Goal: Task Accomplishment & Management: Manage account settings

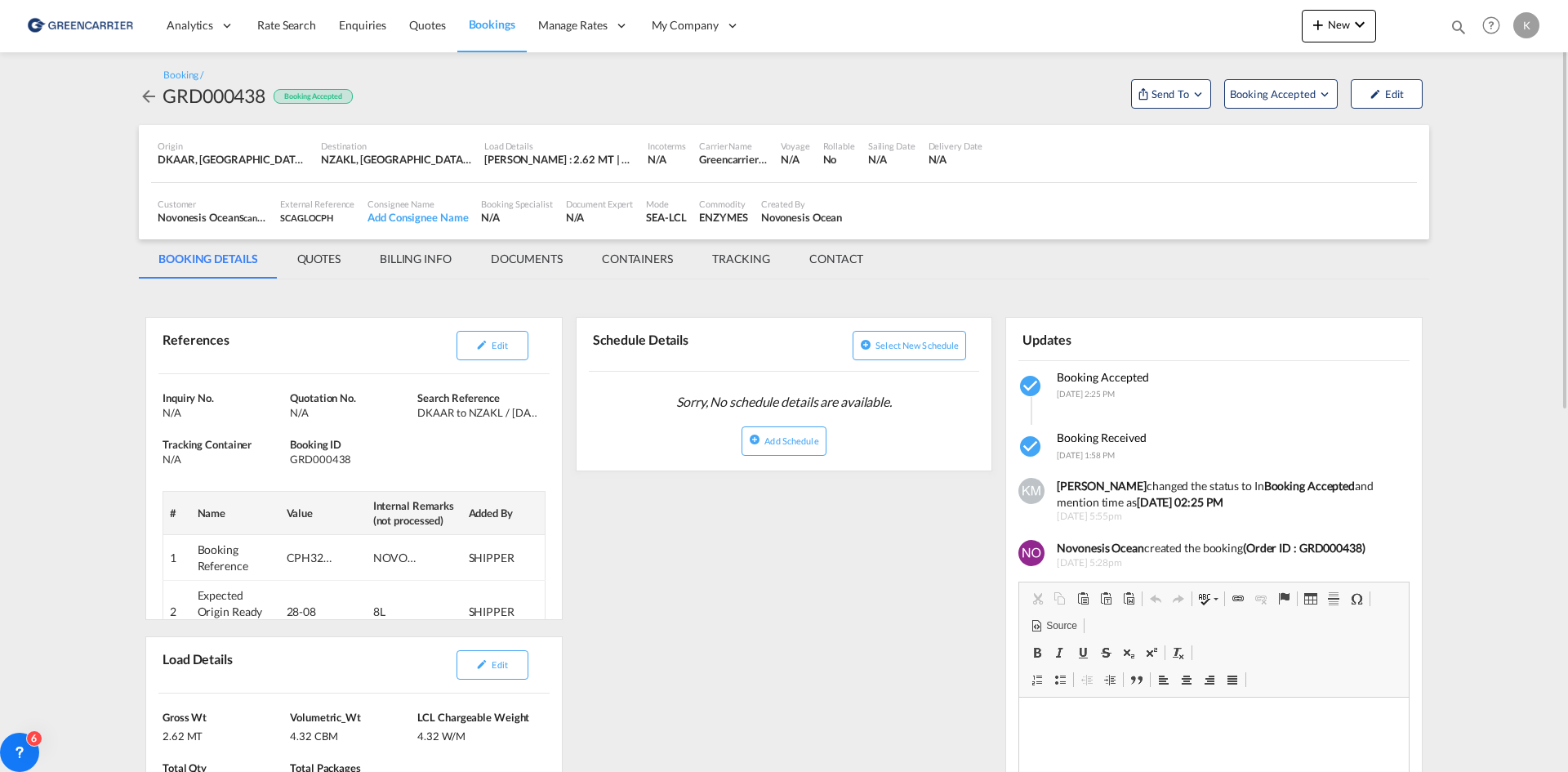
click at [147, 98] on md-icon "icon-arrow-left" at bounding box center [148, 96] width 19 height 19
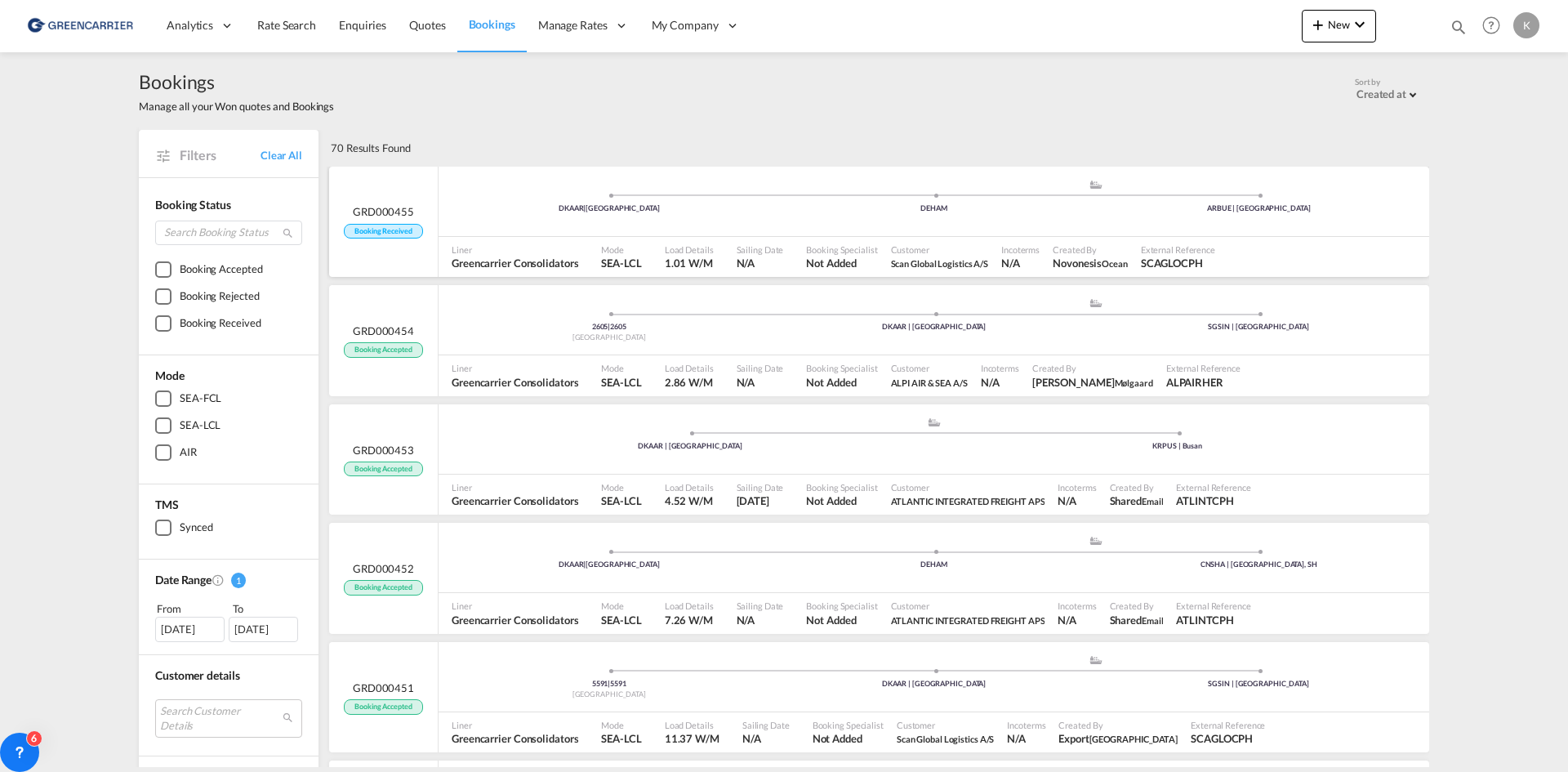
click at [487, 218] on div "DKAAR | [GEOGRAPHIC_DATA] .a{fill:#aaa8ad;} .a{fill:#aaa8ad;} DEHAM ARBUE | [GE…" at bounding box center [934, 203] width 991 height 49
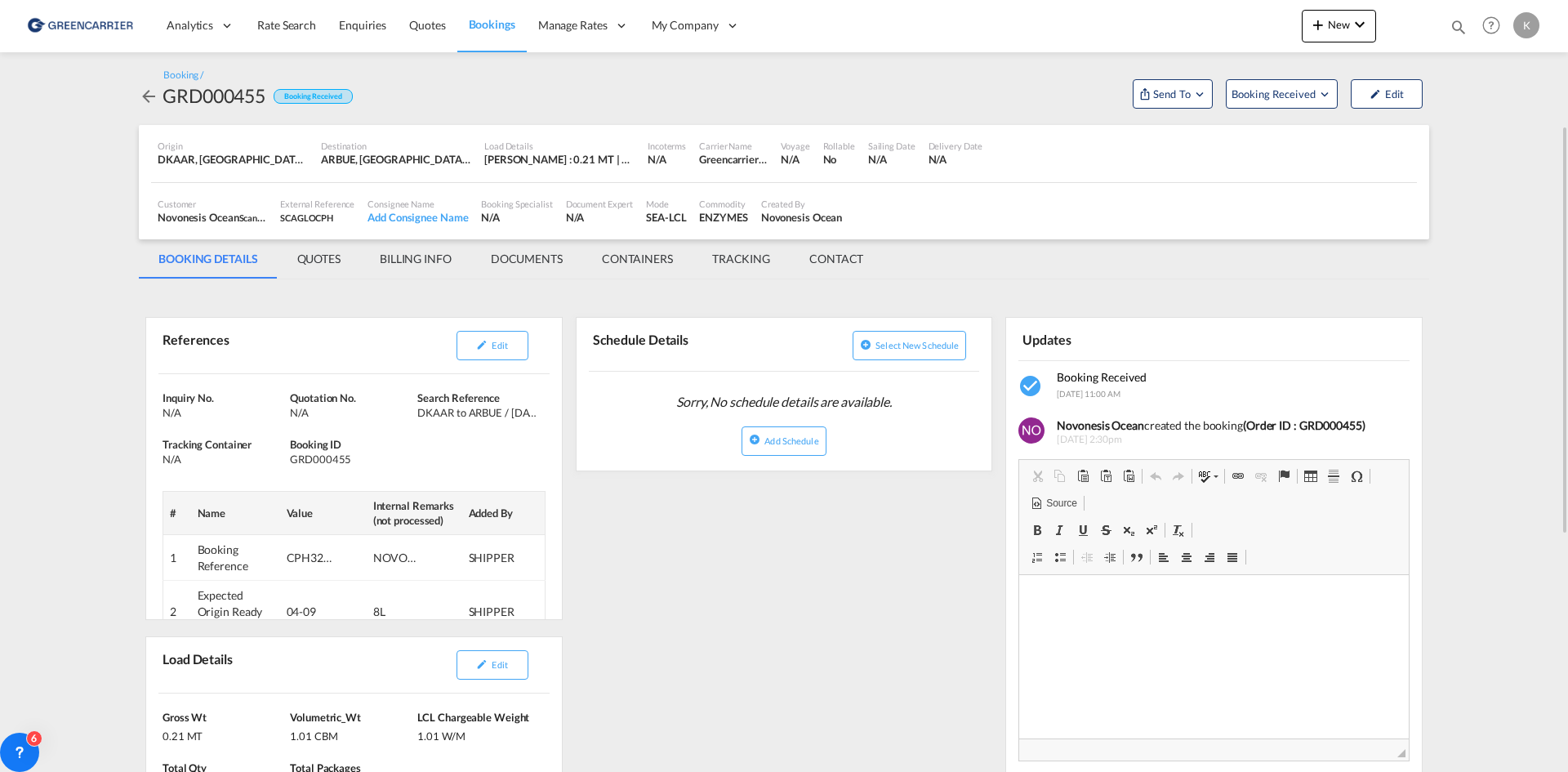
scroll to position [163, 0]
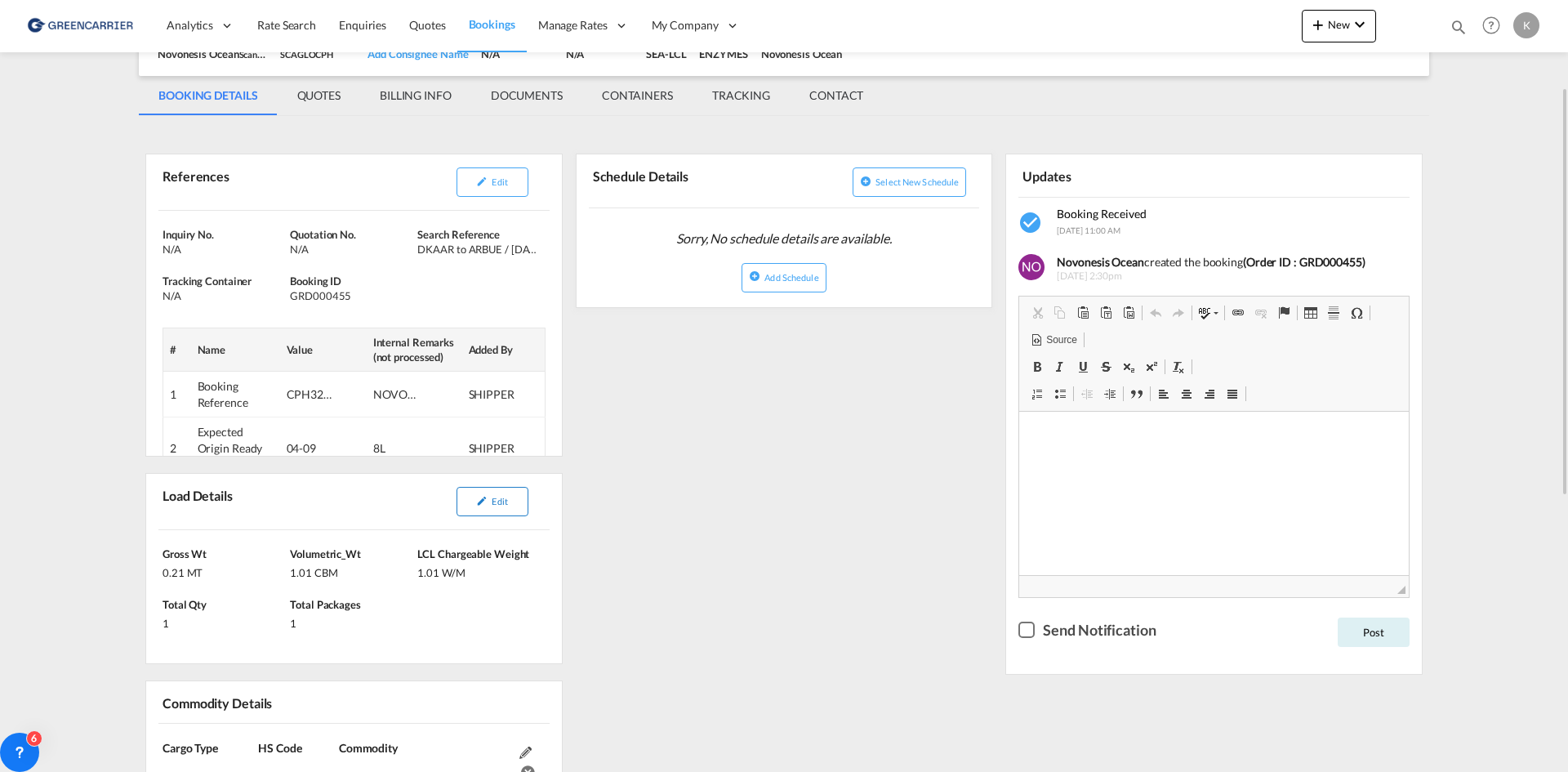
click at [463, 510] on button "Edit" at bounding box center [492, 502] width 72 height 29
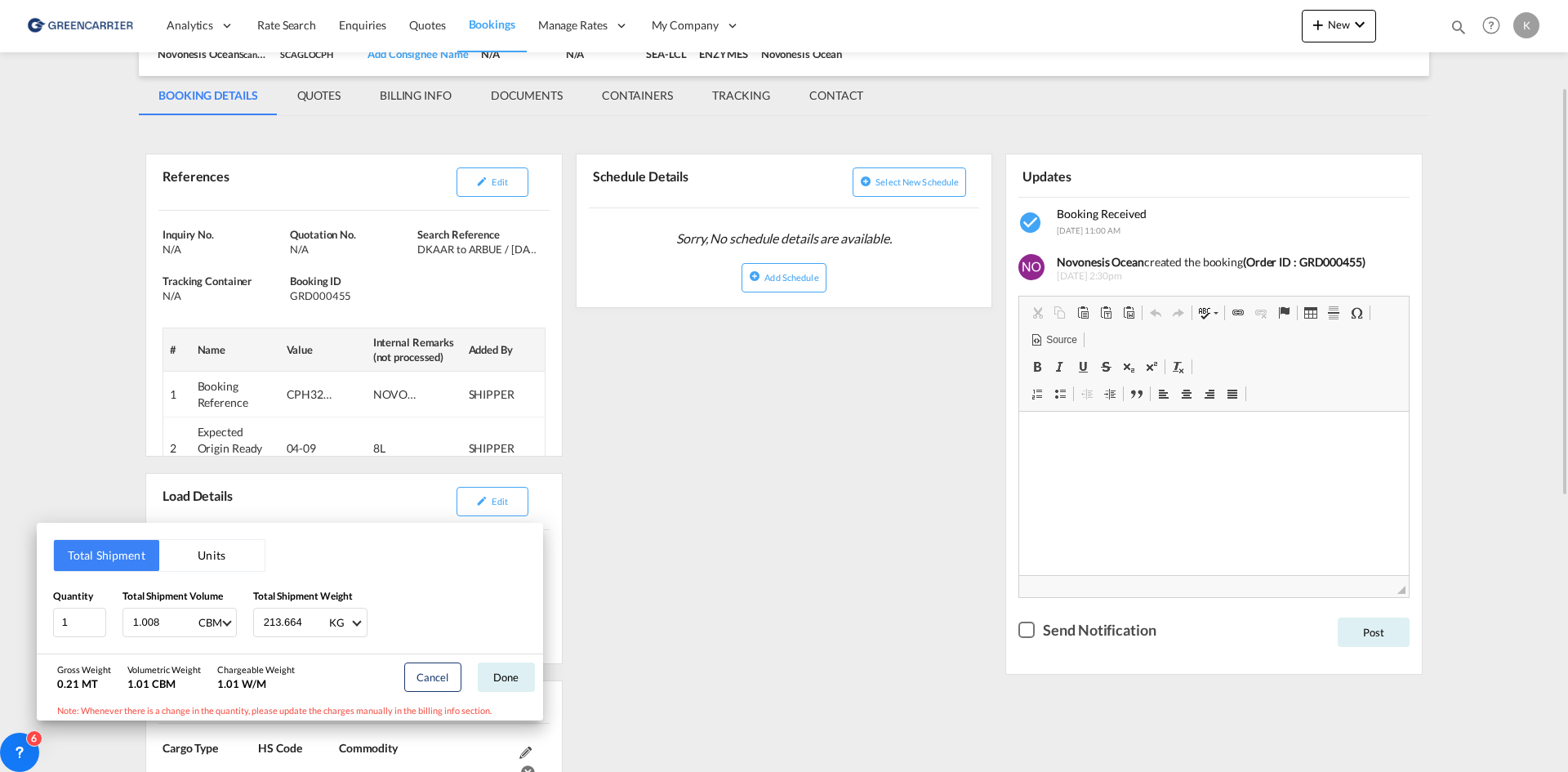
drag, startPoint x: 714, startPoint y: 464, endPoint x: 680, endPoint y: 457, distance: 34.7
click at [714, 464] on div "Total Shipment Units Quantity 1 Total Shipment Volume 1.008 CBM CBM CFT Total S…" at bounding box center [784, 386] width 1568 height 772
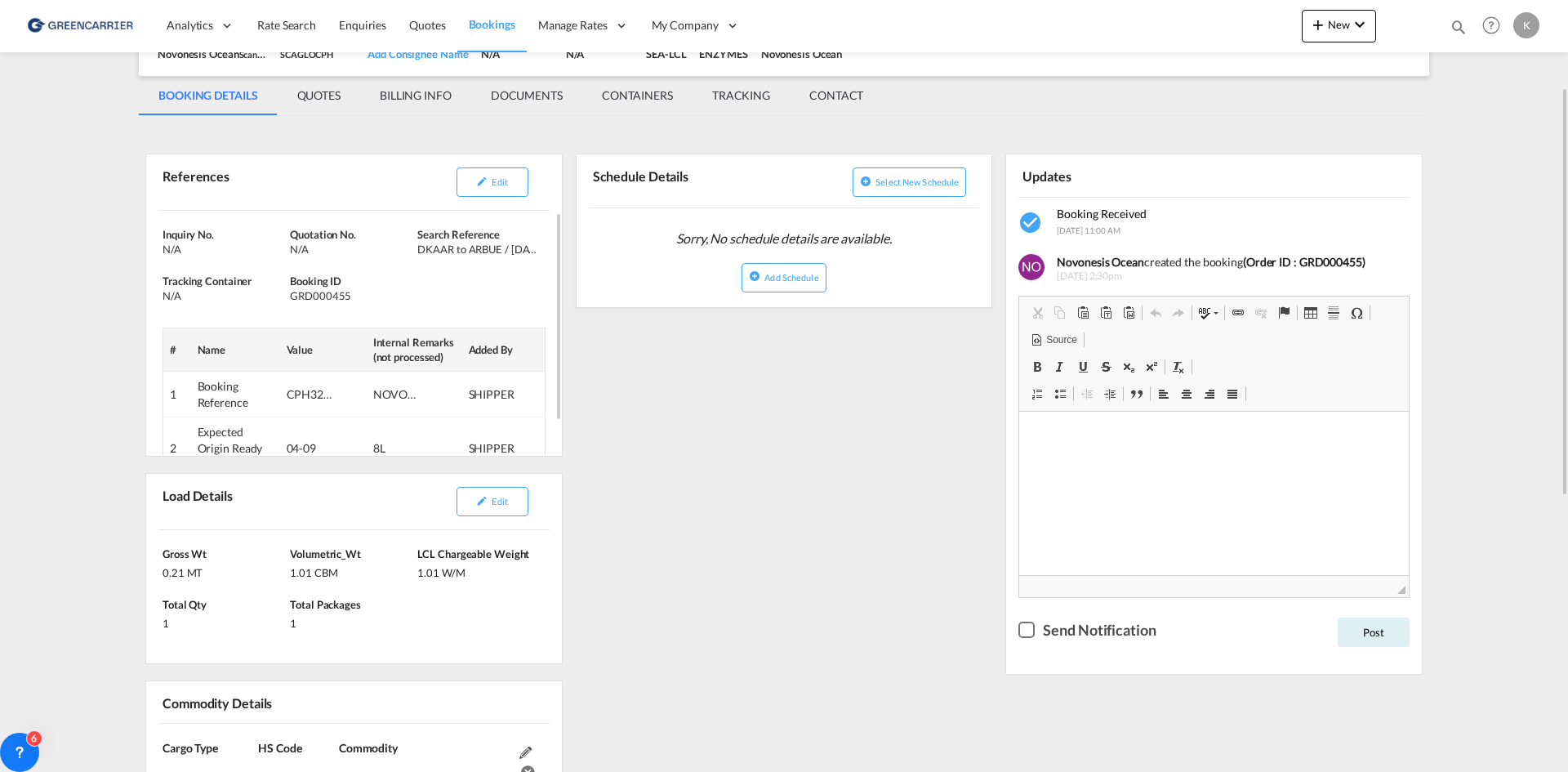
click at [338, 301] on div "GRD000455" at bounding box center [351, 296] width 123 height 15
click at [338, 300] on div "GRD000455" at bounding box center [351, 296] width 123 height 15
copy div "GRD000455"
click at [497, 182] on span "Edit" at bounding box center [499, 182] width 16 height 11
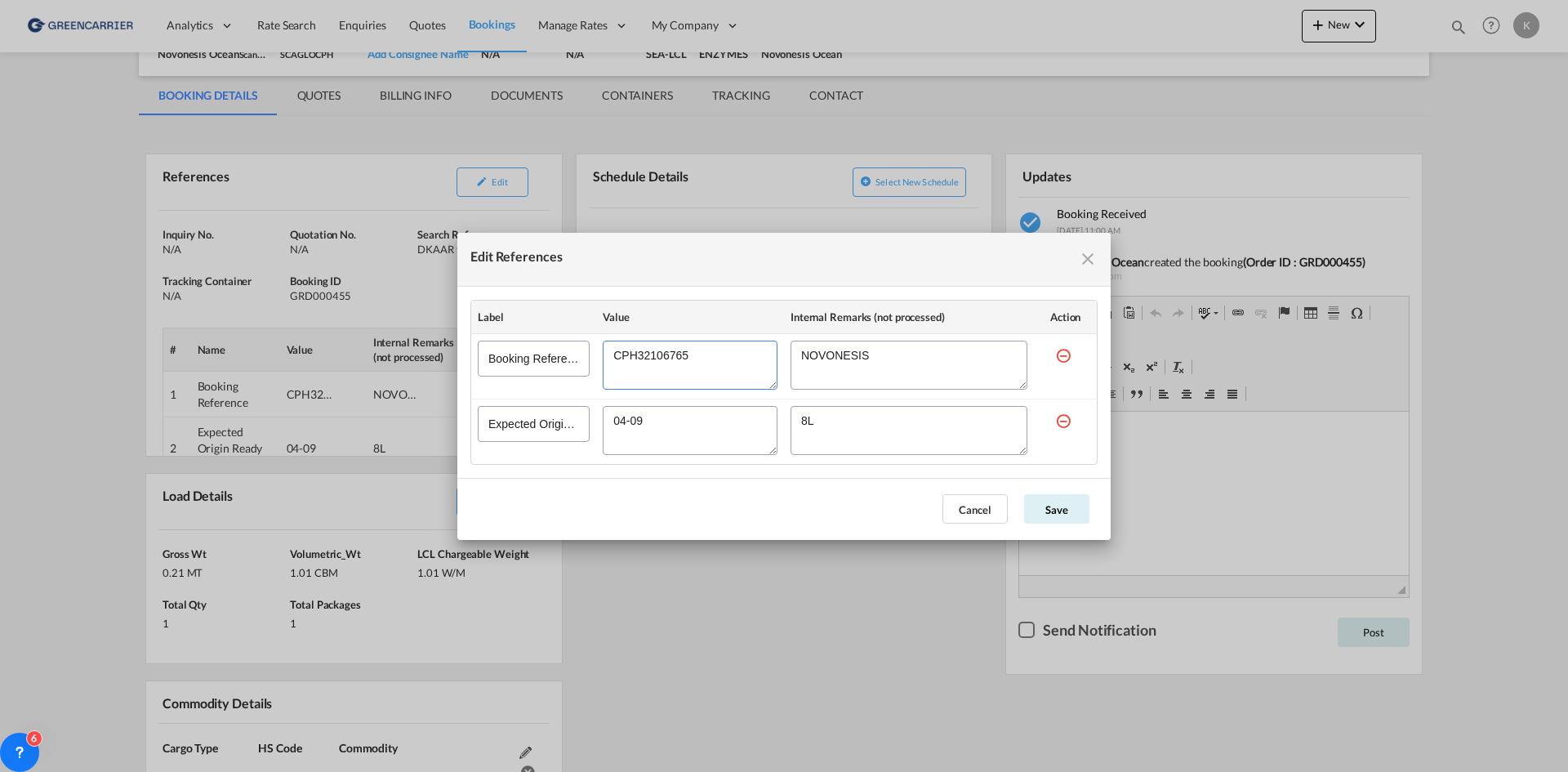
click at [659, 358] on textarea "Edit References" at bounding box center [691, 365] width 175 height 49
drag, startPoint x: 1102, startPoint y: 253, endPoint x: 1071, endPoint y: 270, distance: 35.4
click at [1095, 259] on div "Edit References" at bounding box center [784, 259] width 653 height 54
drag, startPoint x: 1077, startPoint y: 262, endPoint x: 1086, endPoint y: 254, distance: 12.0
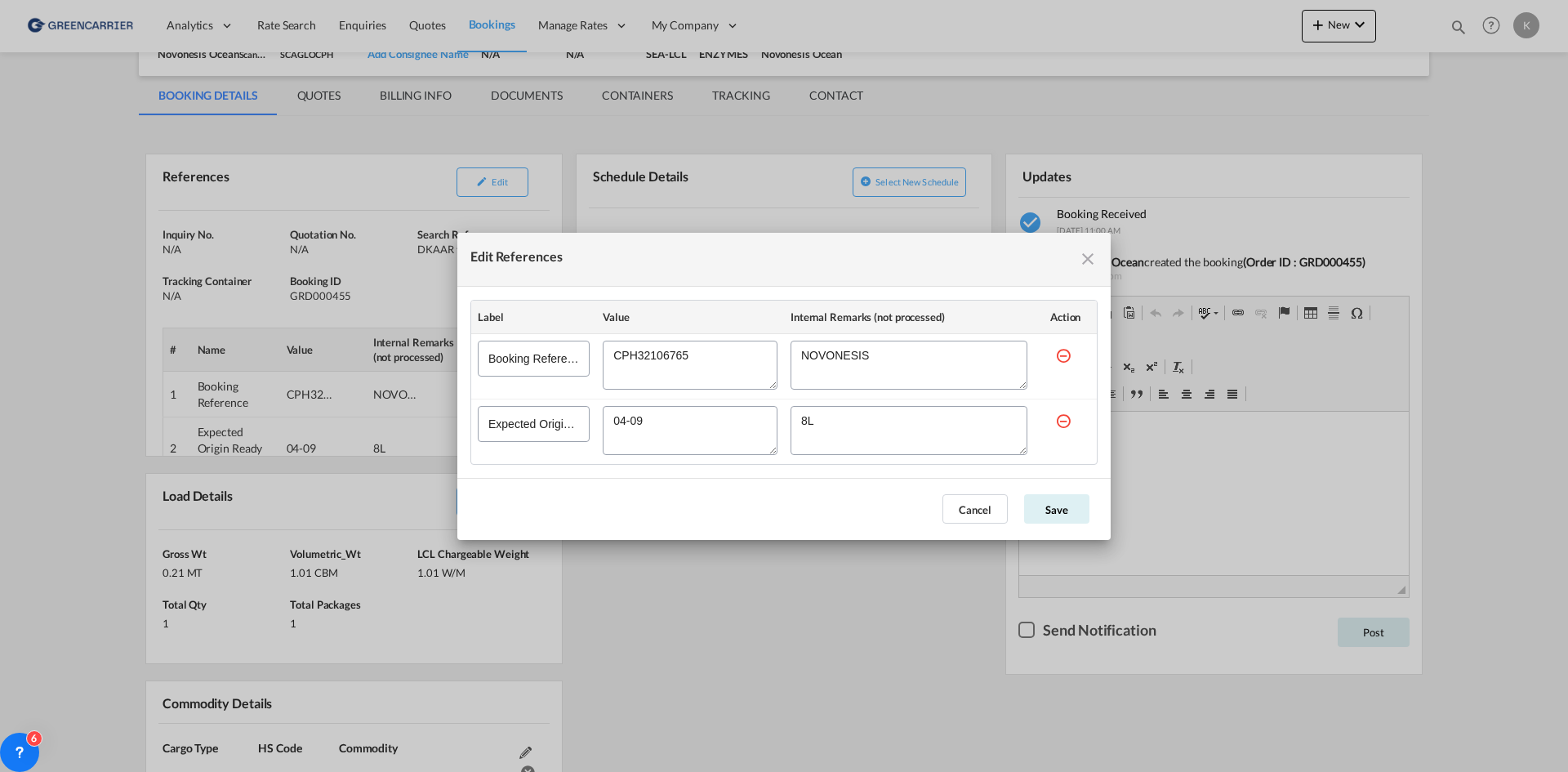
click at [1084, 256] on div "Edit References" at bounding box center [784, 259] width 653 height 54
click at [1087, 254] on md-icon "icon-close fg-AAA8AD cursor" at bounding box center [1087, 258] width 19 height 19
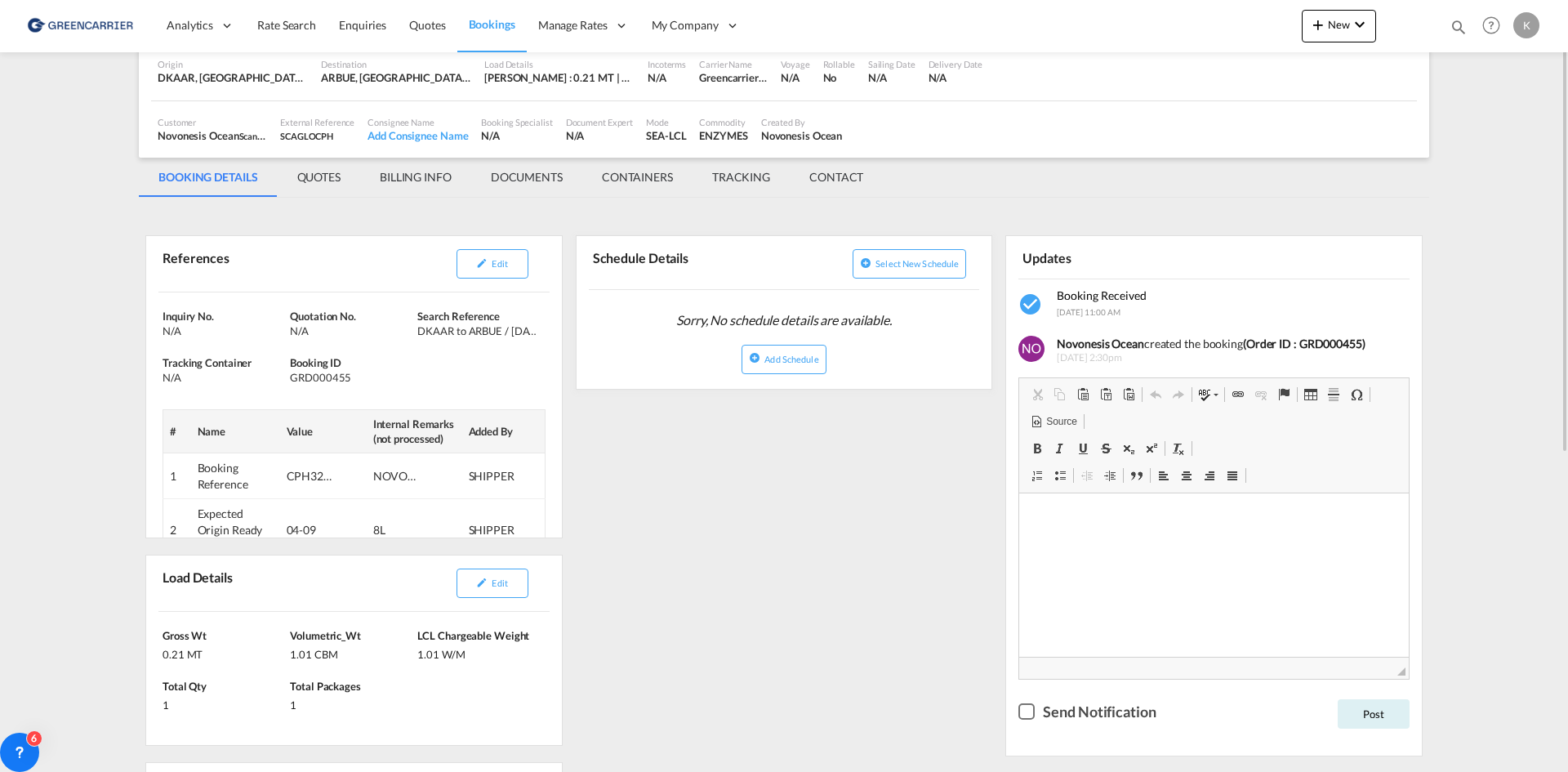
scroll to position [0, 0]
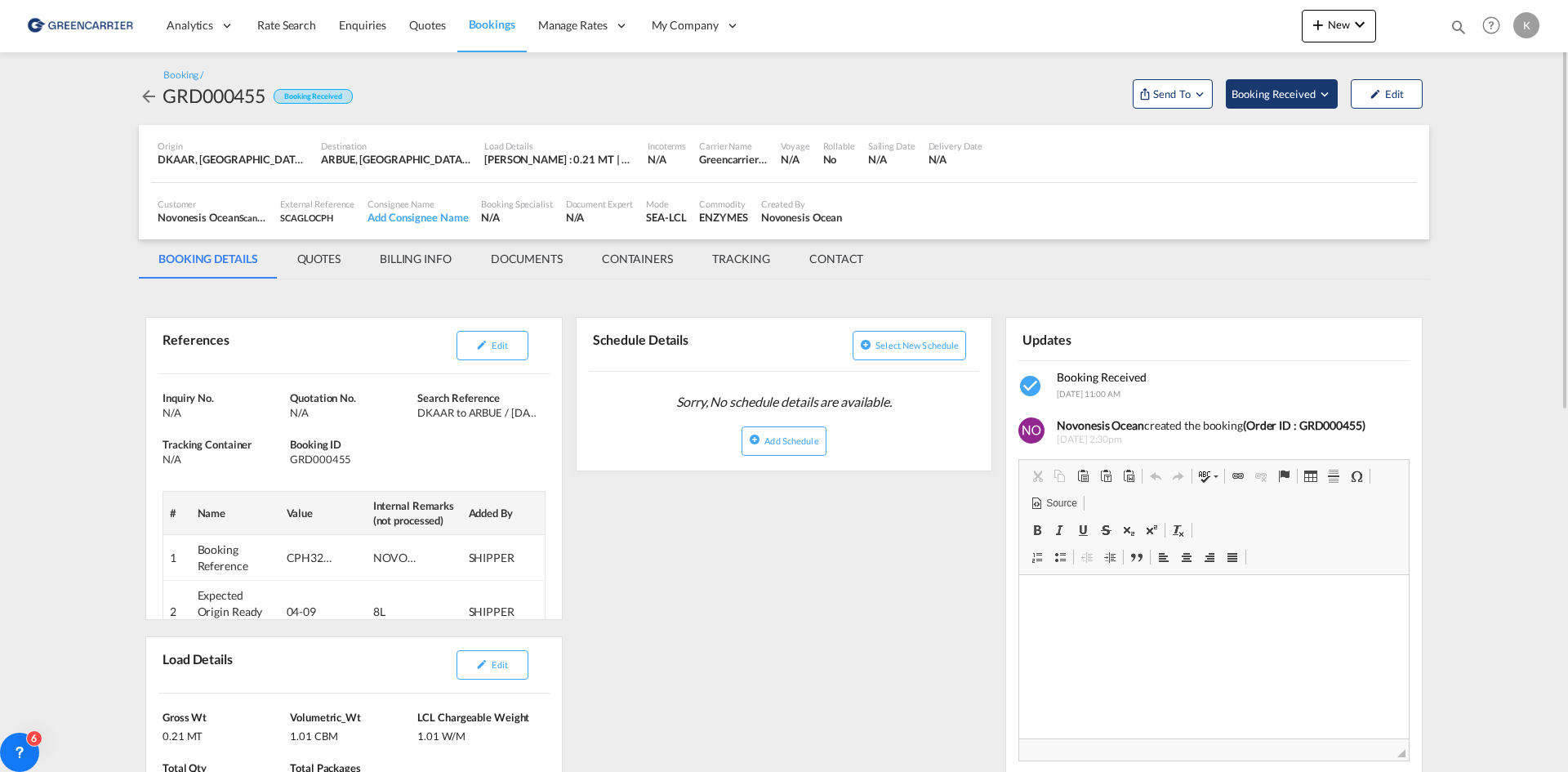
click at [1292, 89] on span "Booking Received" at bounding box center [1274, 94] width 86 height 16
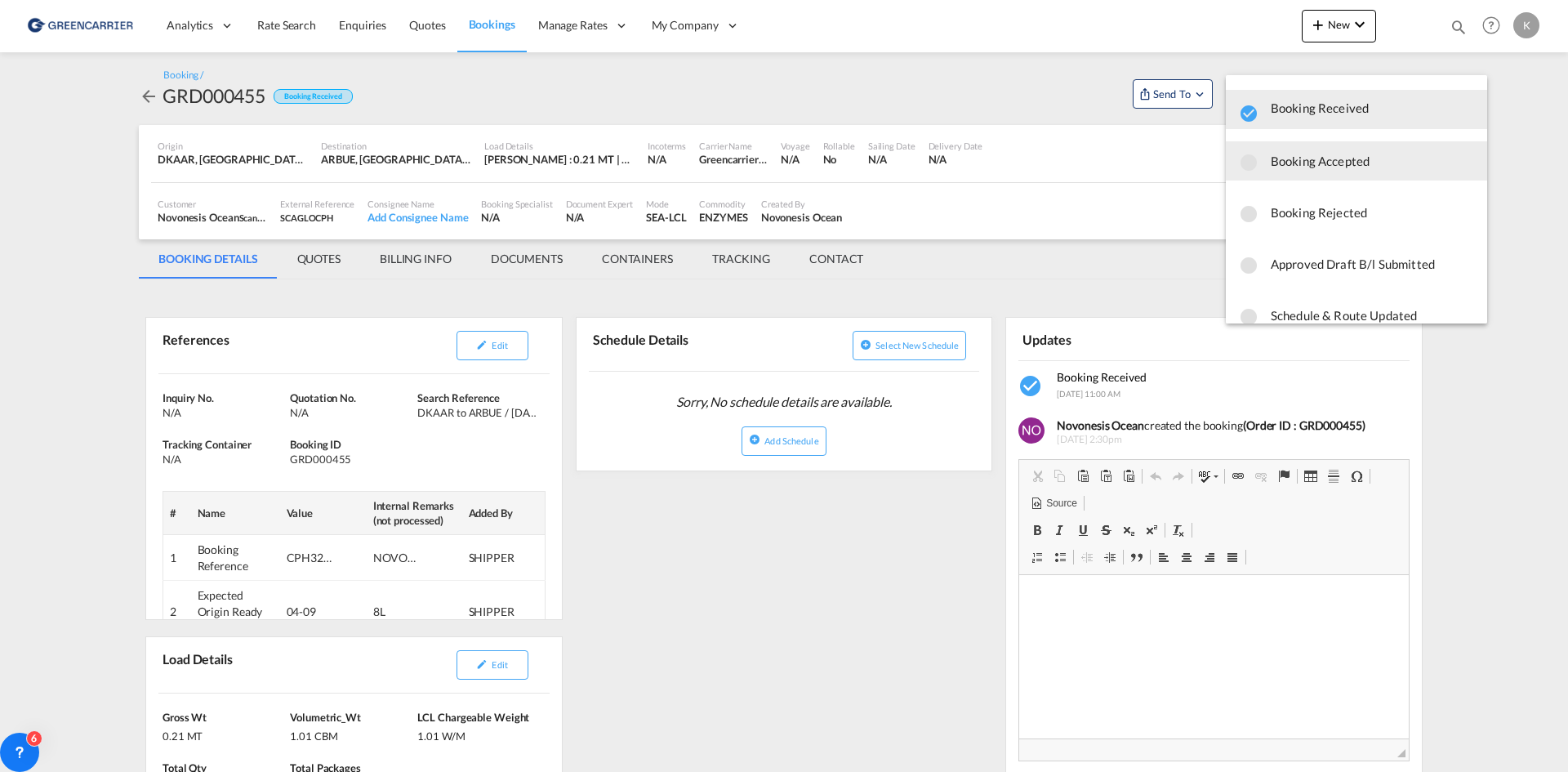
click at [1279, 174] on span "Booking Accepted" at bounding box center [1372, 161] width 203 height 29
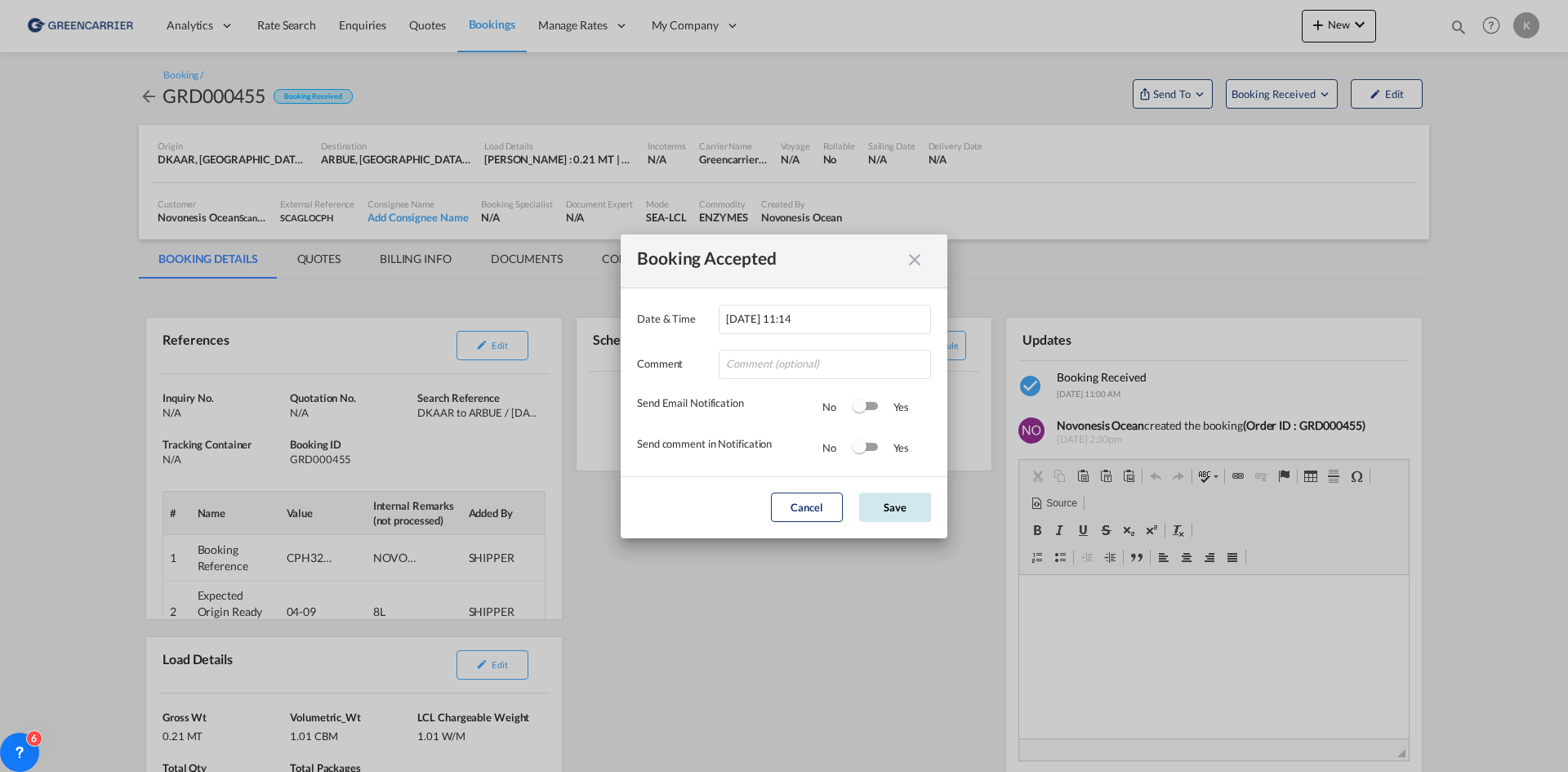
click at [914, 516] on button "Save" at bounding box center [895, 507] width 72 height 29
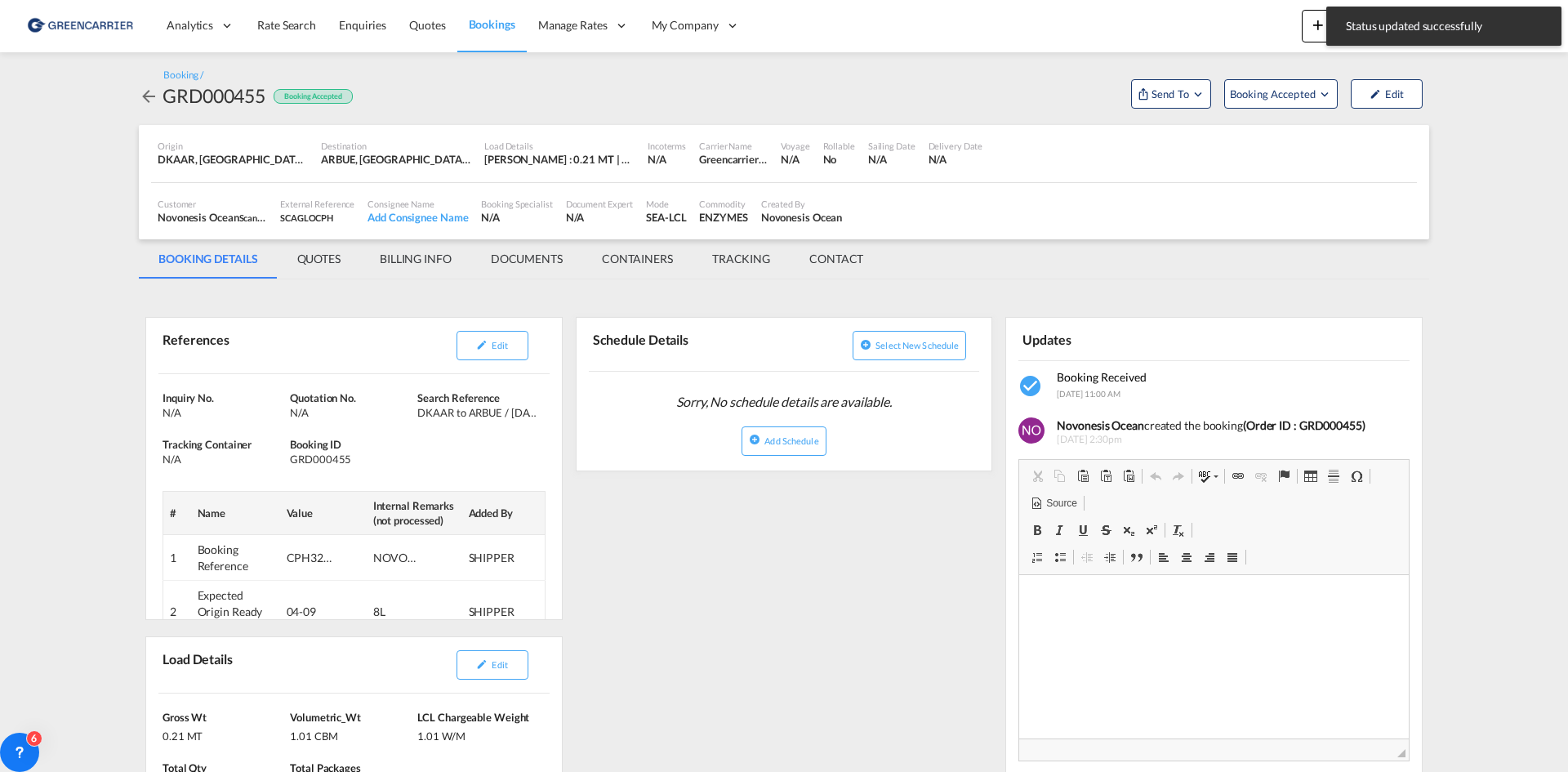
click at [148, 97] on md-icon "icon-arrow-left" at bounding box center [148, 96] width 19 height 19
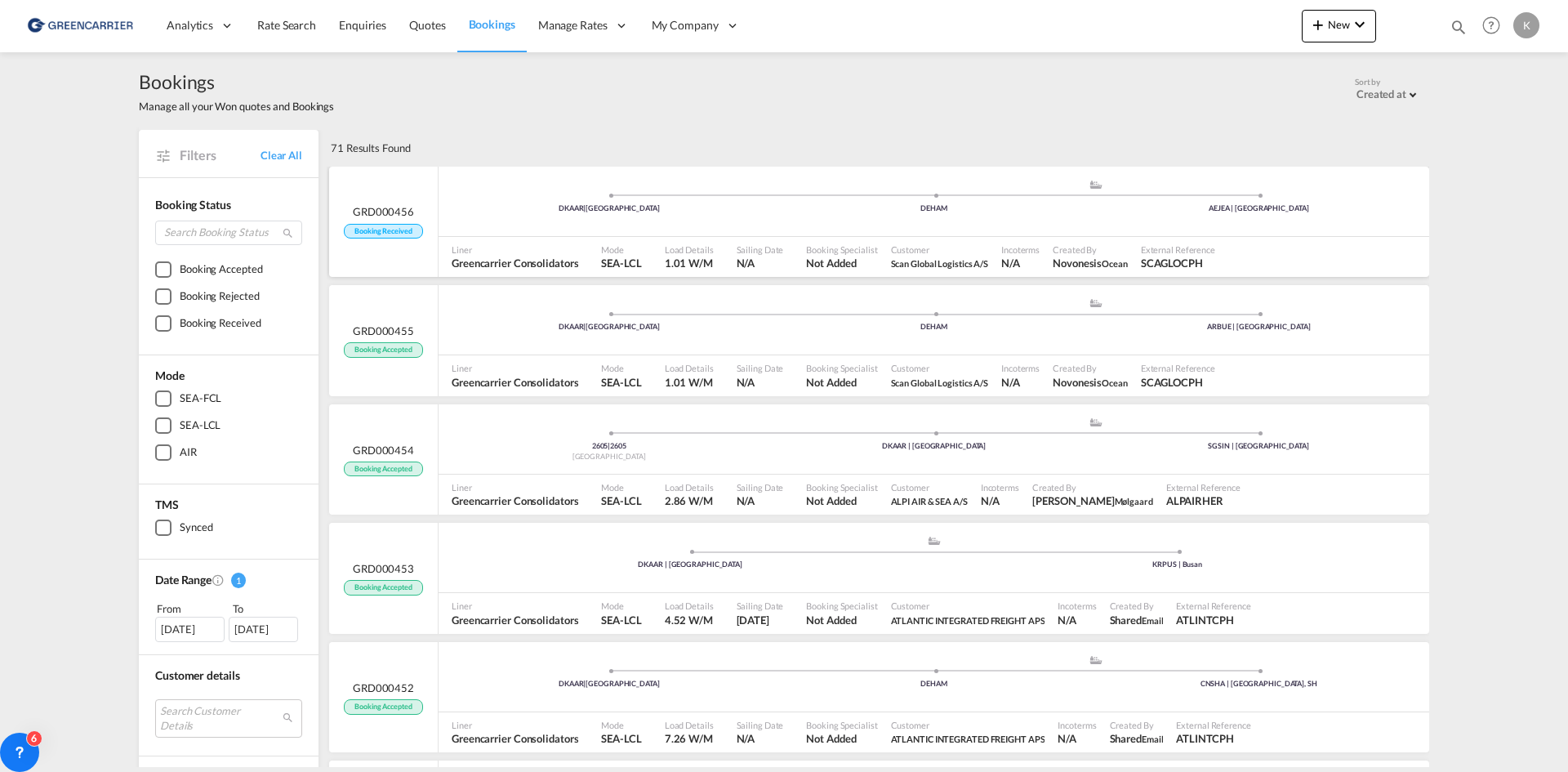
click at [613, 226] on div "DKAAR | [GEOGRAPHIC_DATA] .a{fill:#aaa8ad;} .a{fill:#aaa8ad;} DEHAM [GEOGRAPHIC…" at bounding box center [934, 203] width 991 height 49
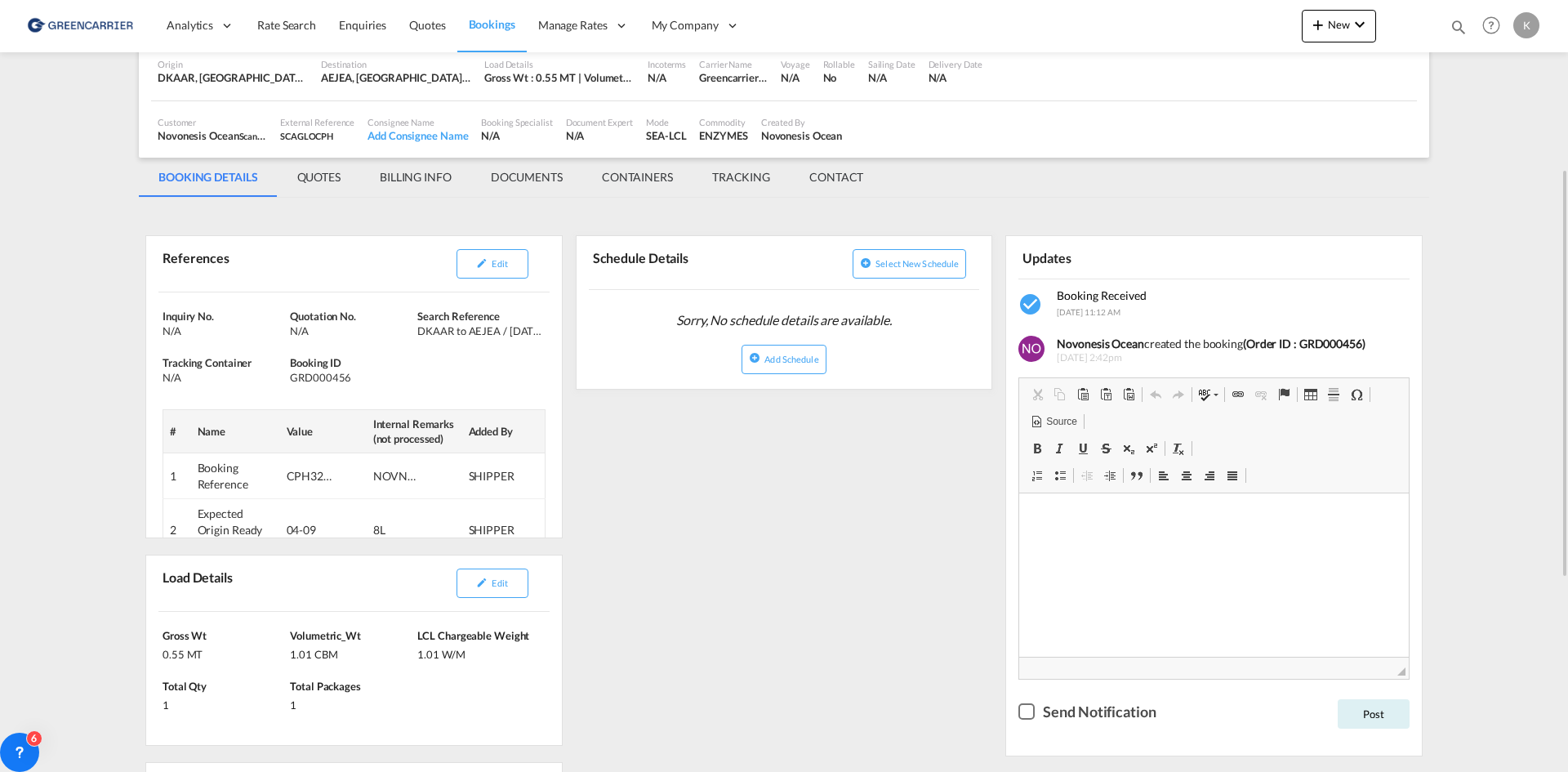
scroll to position [163, 0]
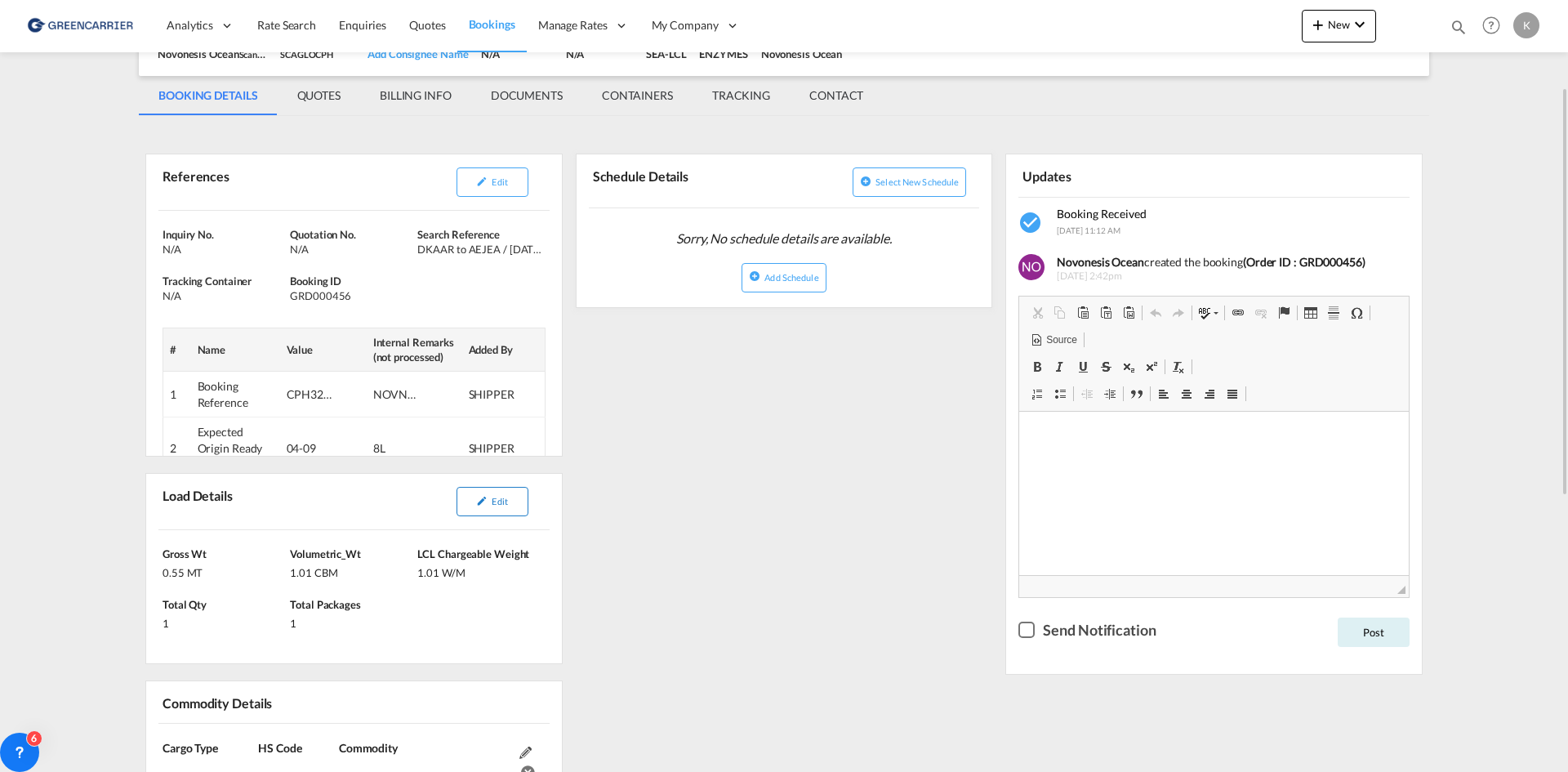
click at [512, 506] on button "Edit" at bounding box center [492, 502] width 72 height 29
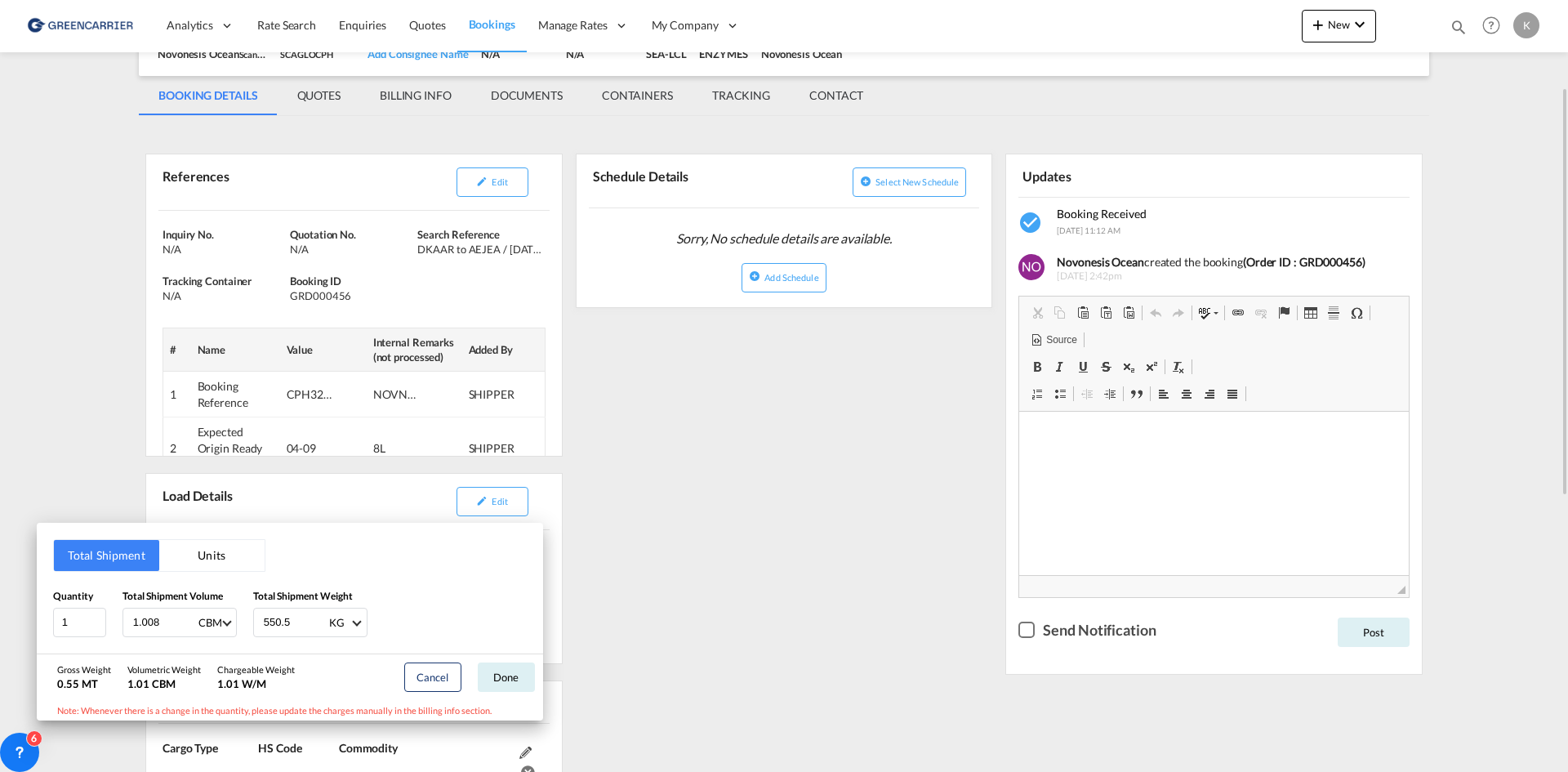
drag, startPoint x: 789, startPoint y: 394, endPoint x: 758, endPoint y: 390, distance: 31.3
click at [789, 394] on div "Total Shipment Units Quantity 1 Total Shipment Volume 1.008 CBM CBM CFT Total S…" at bounding box center [784, 386] width 1568 height 772
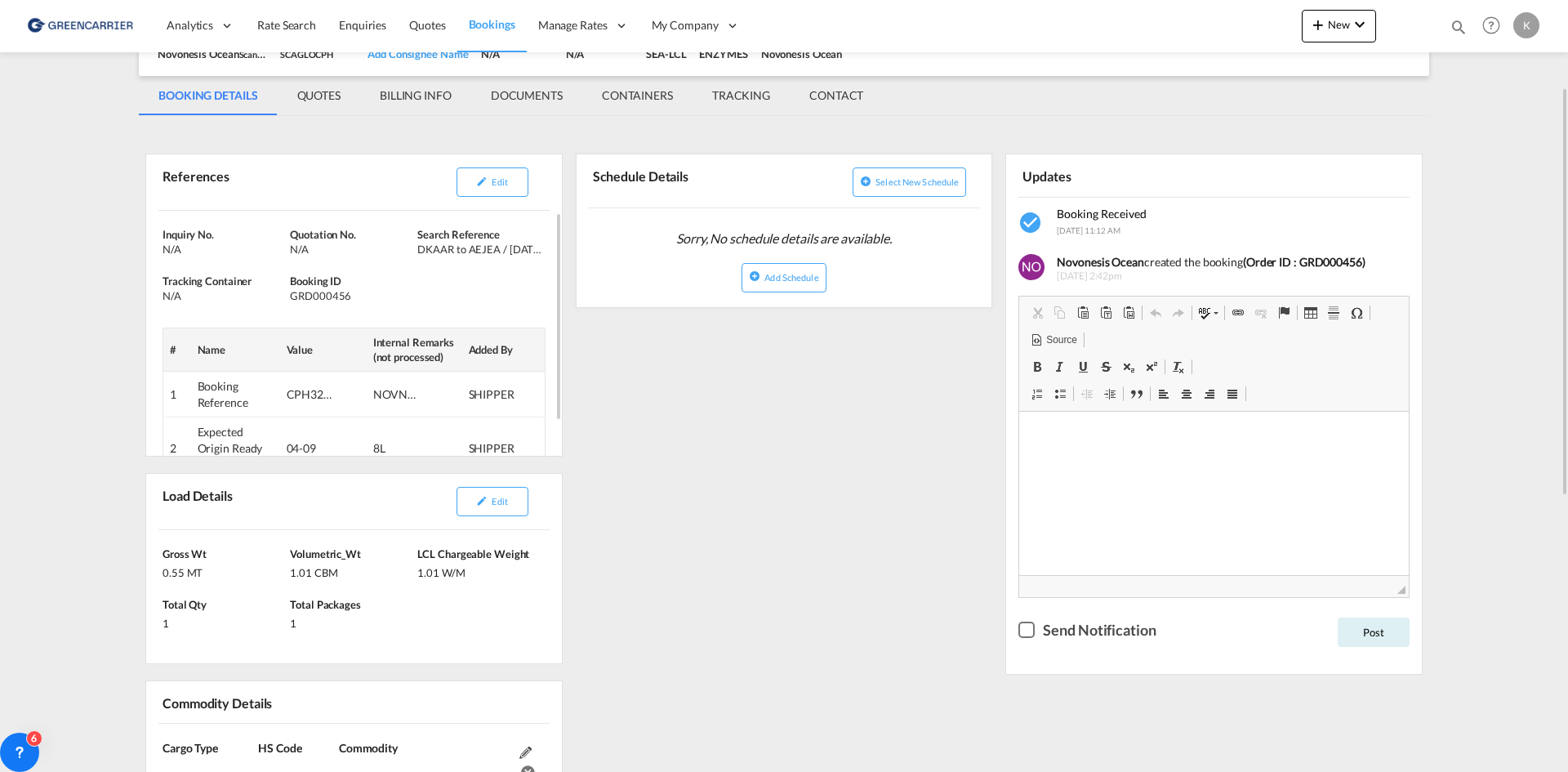
click at [324, 295] on div "GRD000456" at bounding box center [351, 296] width 123 height 15
copy div "GRD000456"
click at [485, 184] on md-icon "icon-pencil" at bounding box center [482, 181] width 12 height 12
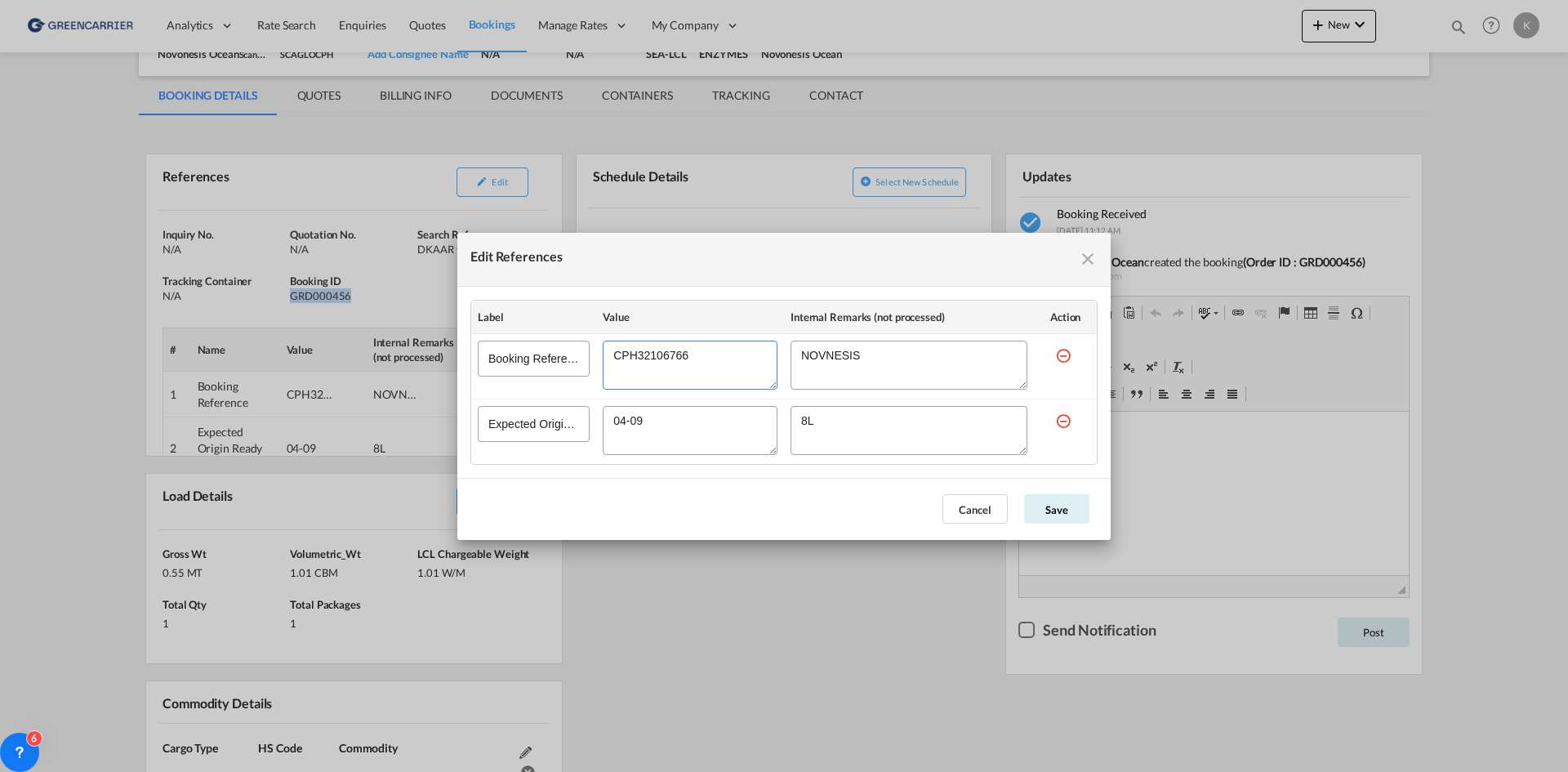
click at [645, 362] on textarea "Edit References" at bounding box center [691, 365] width 175 height 49
drag, startPoint x: 645, startPoint y: 362, endPoint x: 666, endPoint y: 353, distance: 22.8
click at [645, 362] on textarea "Edit References" at bounding box center [691, 365] width 175 height 49
click at [952, 514] on button "Cancel" at bounding box center [975, 509] width 66 height 29
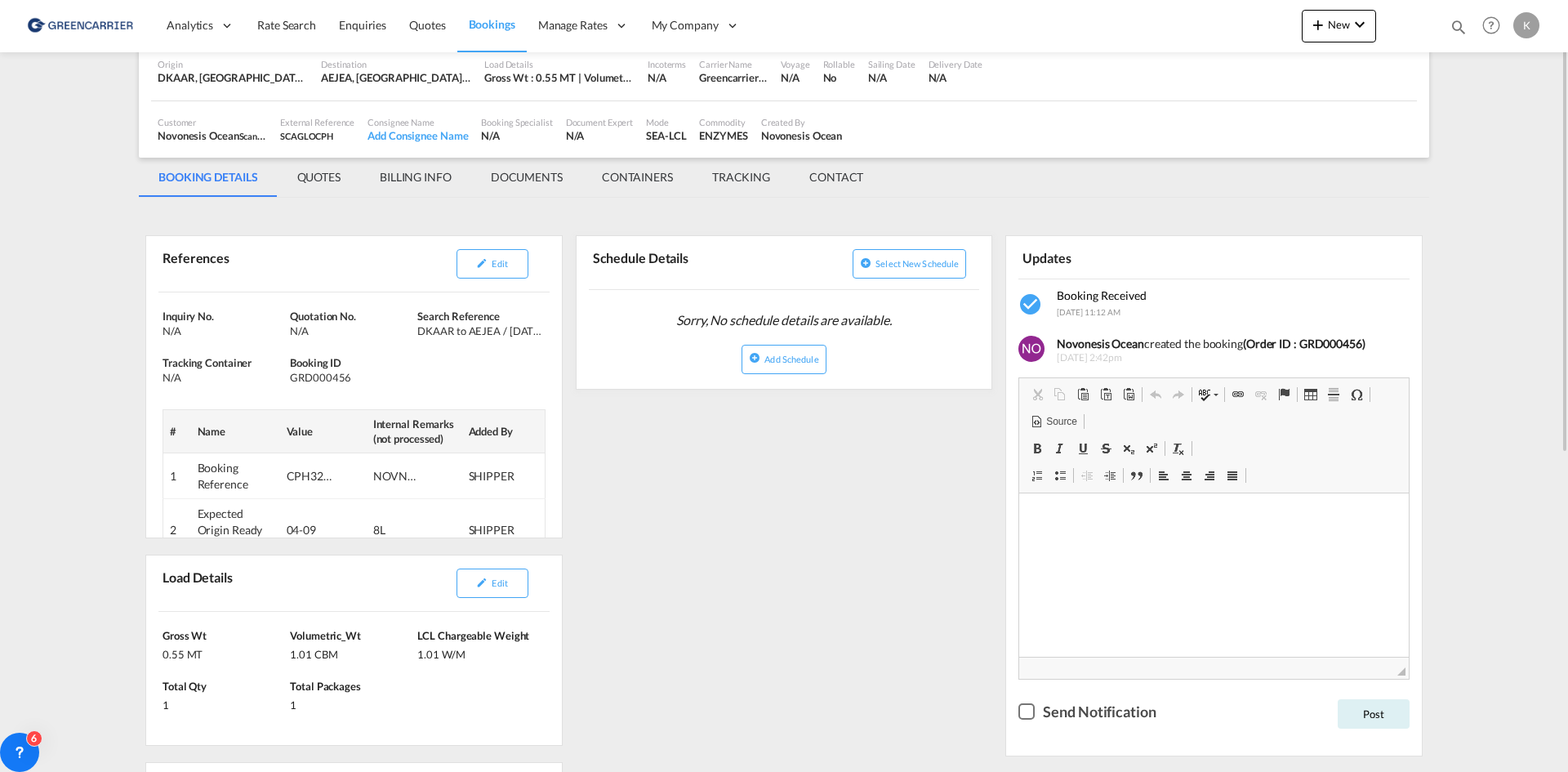
scroll to position [0, 0]
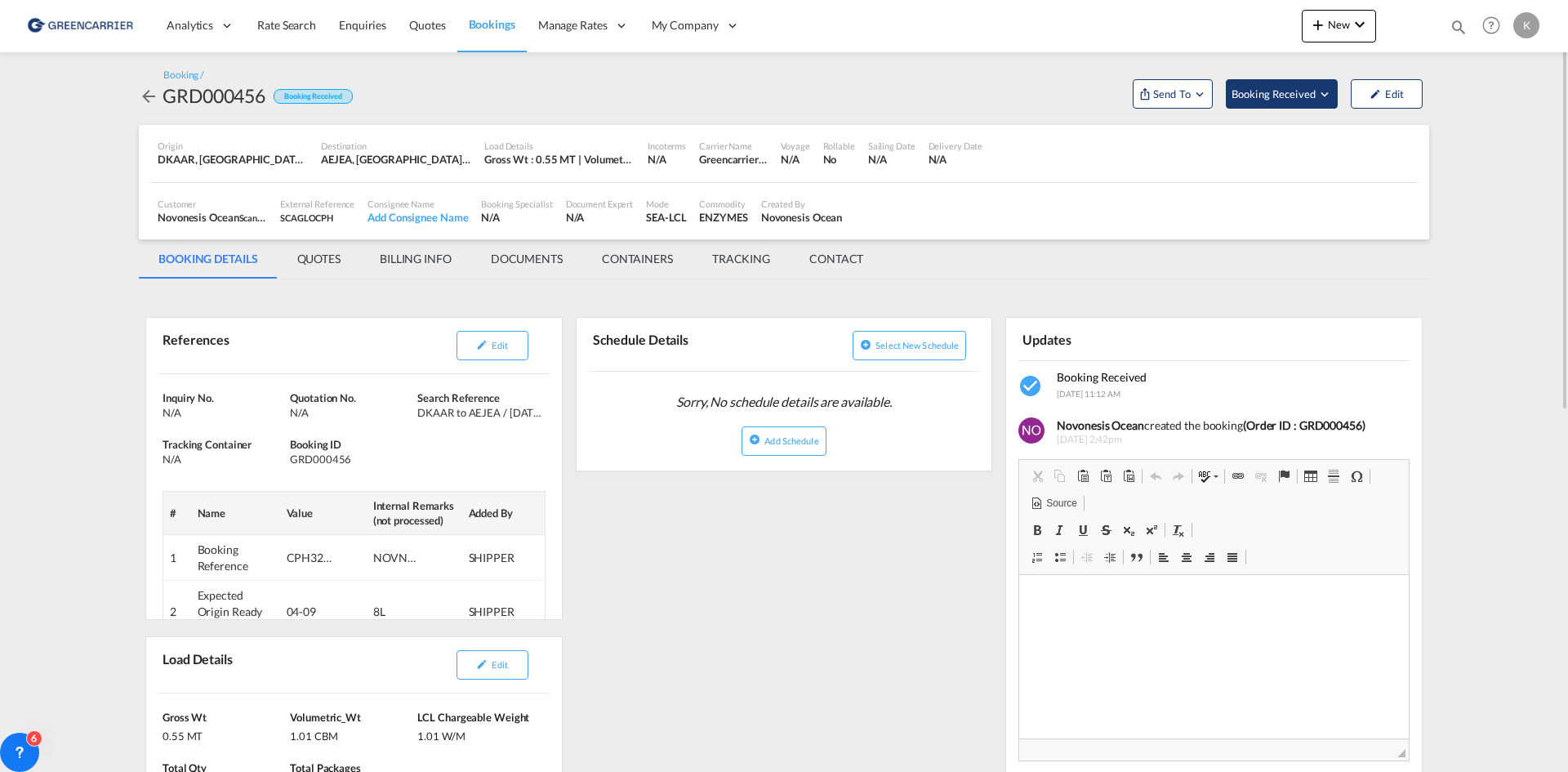
click at [1290, 103] on button "Booking Received" at bounding box center [1282, 94] width 112 height 29
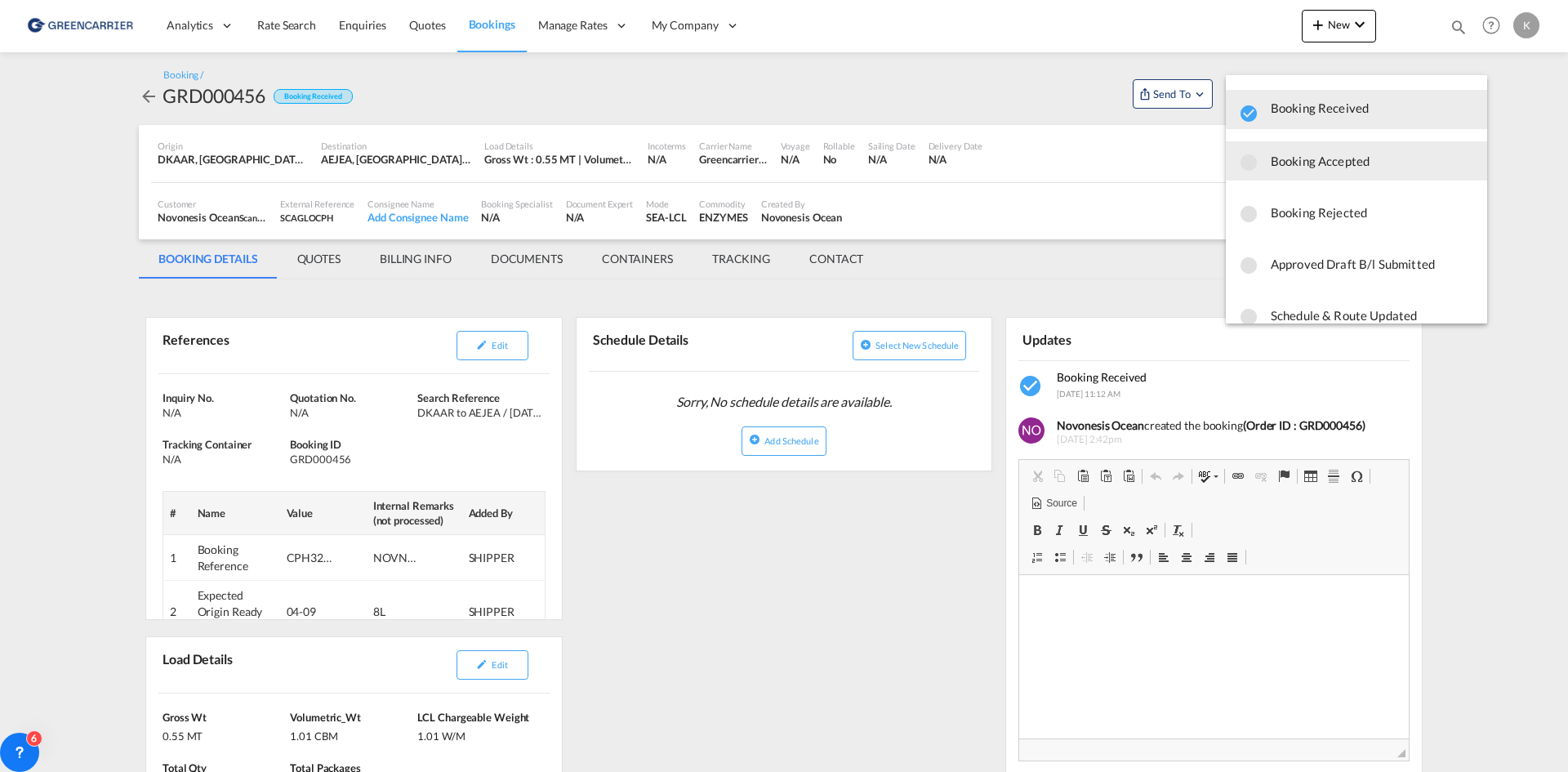
click at [1293, 171] on span "Booking Accepted" at bounding box center [1372, 161] width 203 height 29
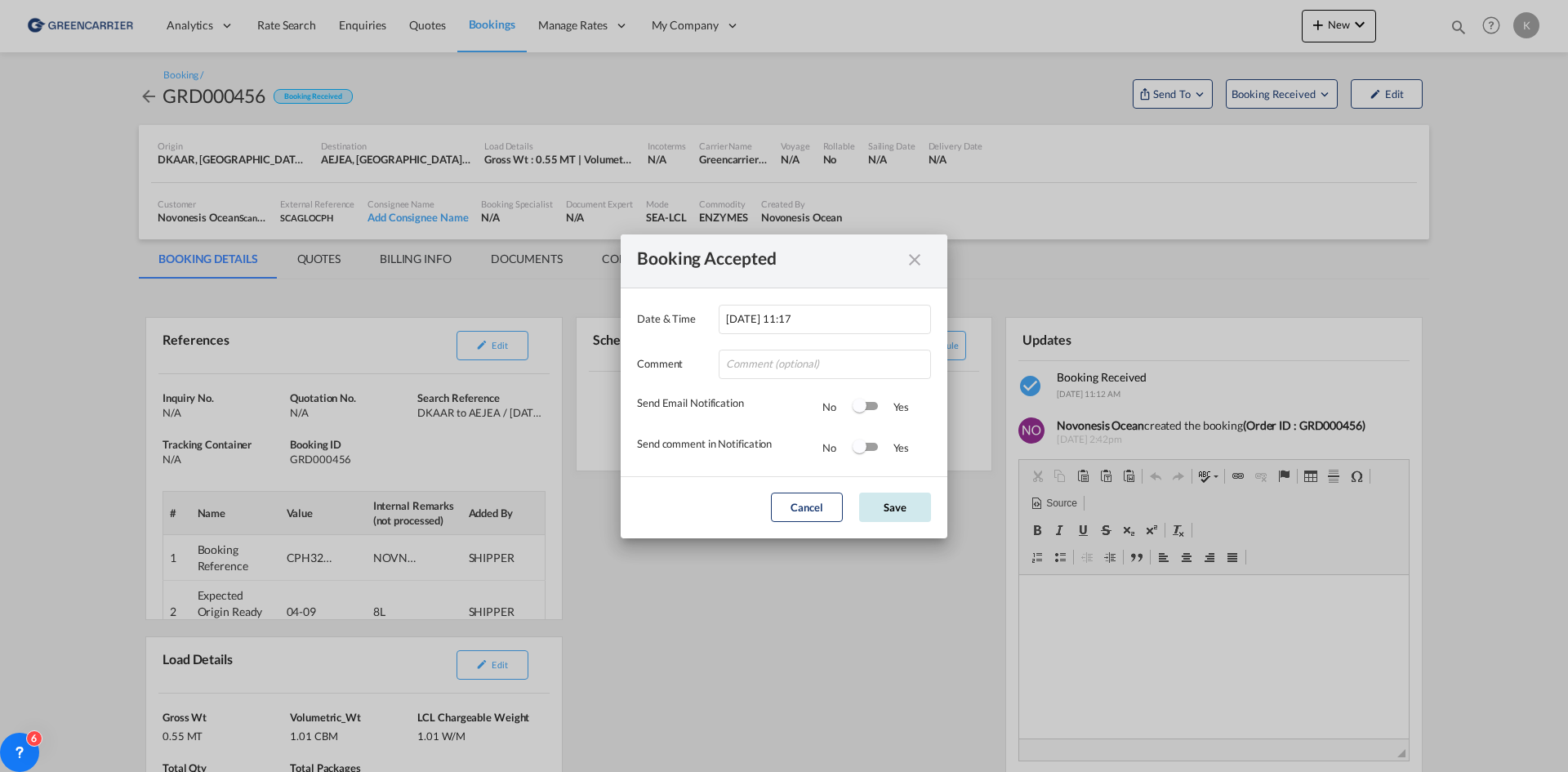
click at [907, 512] on button "Save" at bounding box center [895, 507] width 72 height 29
